Goal: Information Seeking & Learning: Learn about a topic

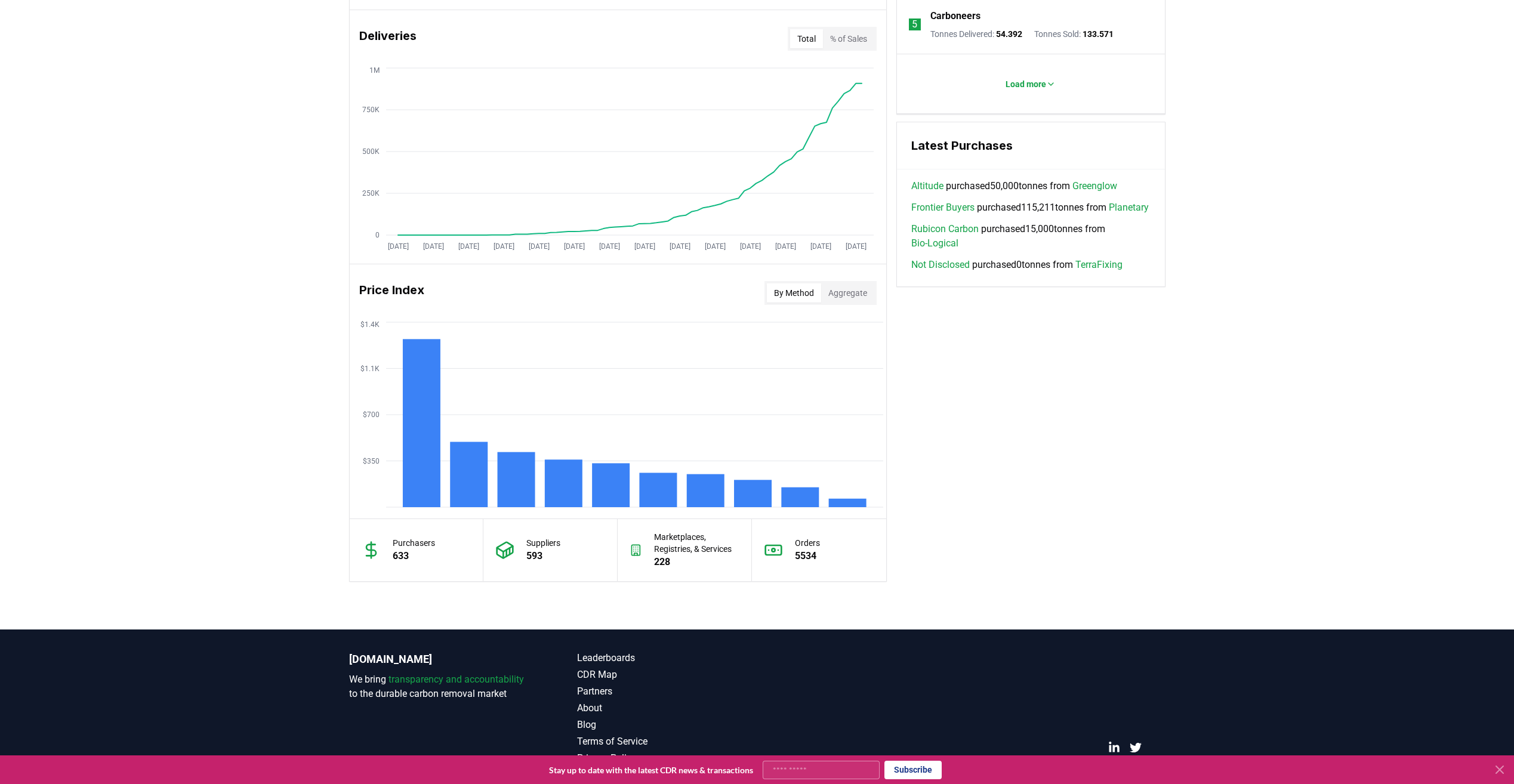
scroll to position [750, 0]
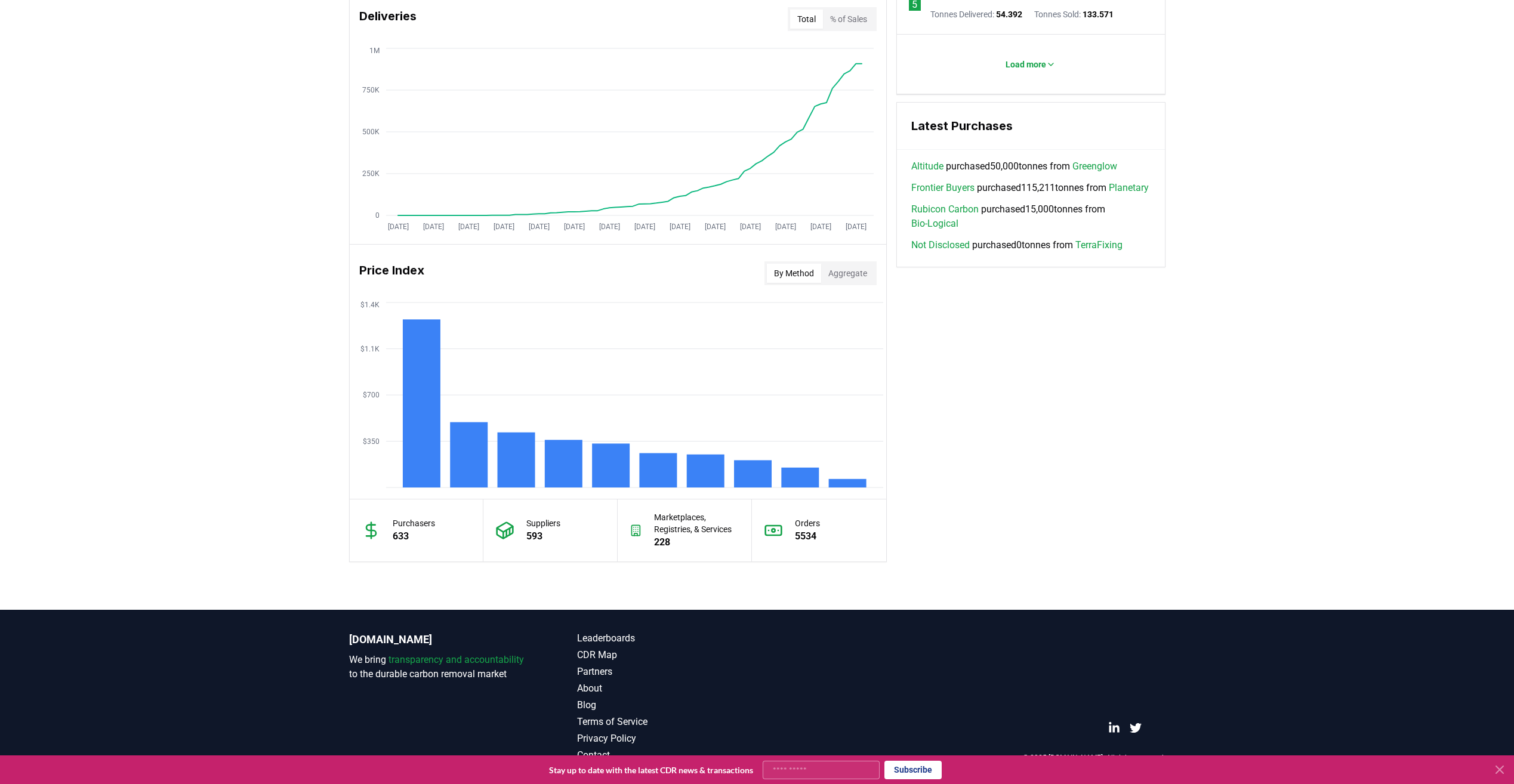
click at [1117, 166] on link "Greenglow" at bounding box center [1095, 167] width 45 height 14
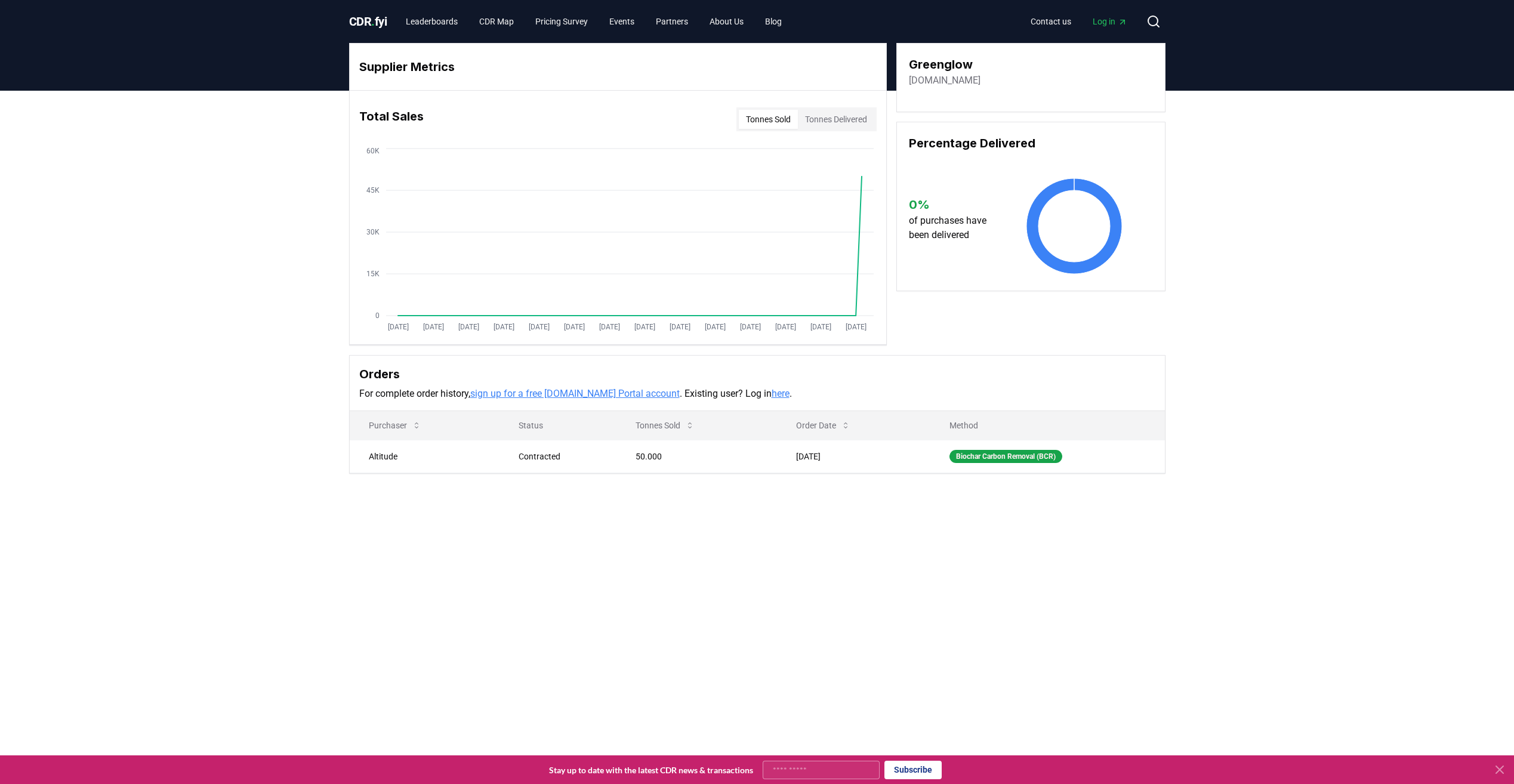
click at [959, 80] on link "greenglow.earth" at bounding box center [945, 80] width 72 height 14
click at [842, 120] on button "Tonnes Delivered" at bounding box center [835, 120] width 76 height 19
click at [742, 120] on button "Tonnes Sold" at bounding box center [768, 120] width 59 height 19
click at [1110, 21] on span "Log in" at bounding box center [1110, 21] width 35 height 12
